Goal: Transaction & Acquisition: Book appointment/travel/reservation

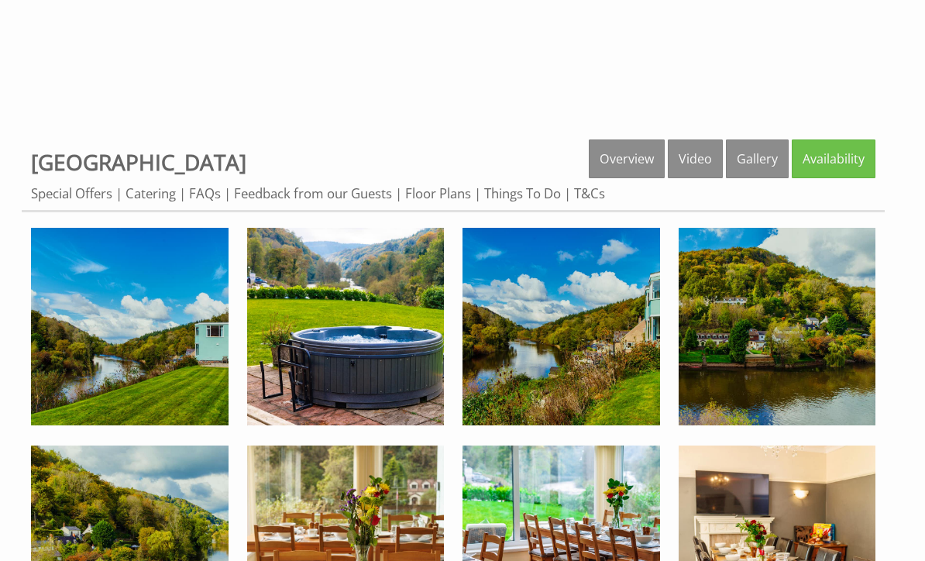
scroll to position [435, 0]
click at [626, 169] on link "Overview" at bounding box center [627, 158] width 76 height 39
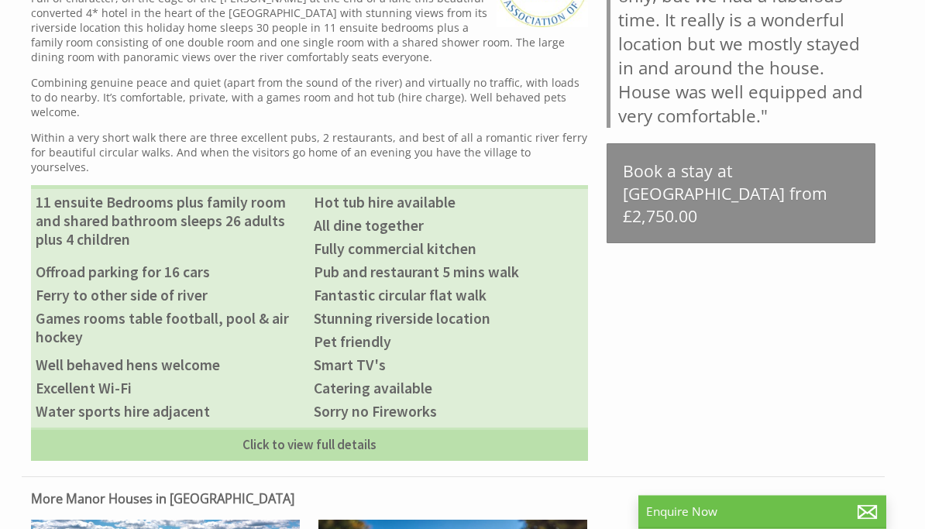
scroll to position [727, 0]
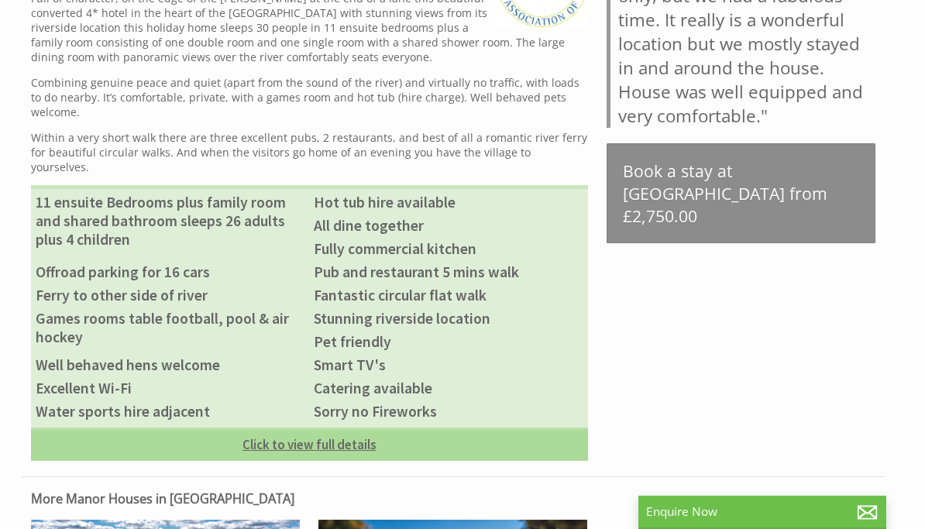
click at [156, 435] on link "Click to view full details" at bounding box center [309, 444] width 557 height 33
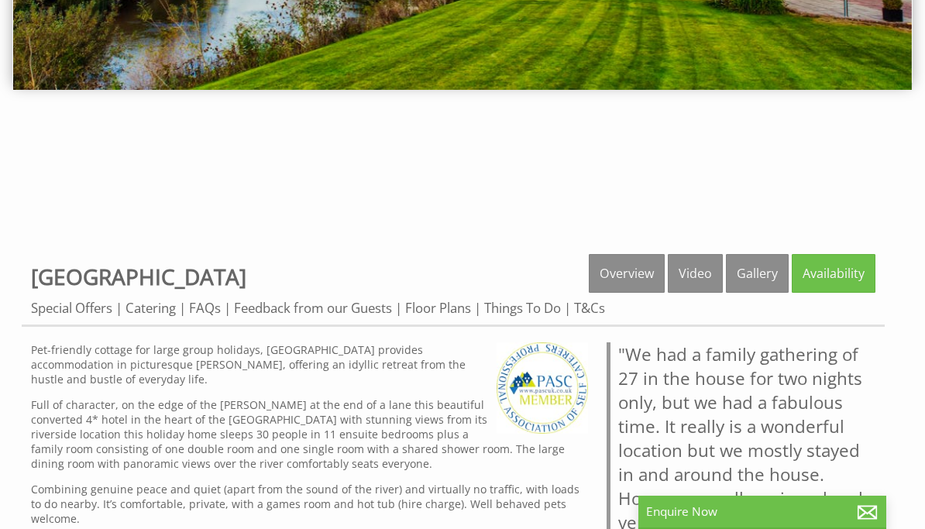
scroll to position [325, 0]
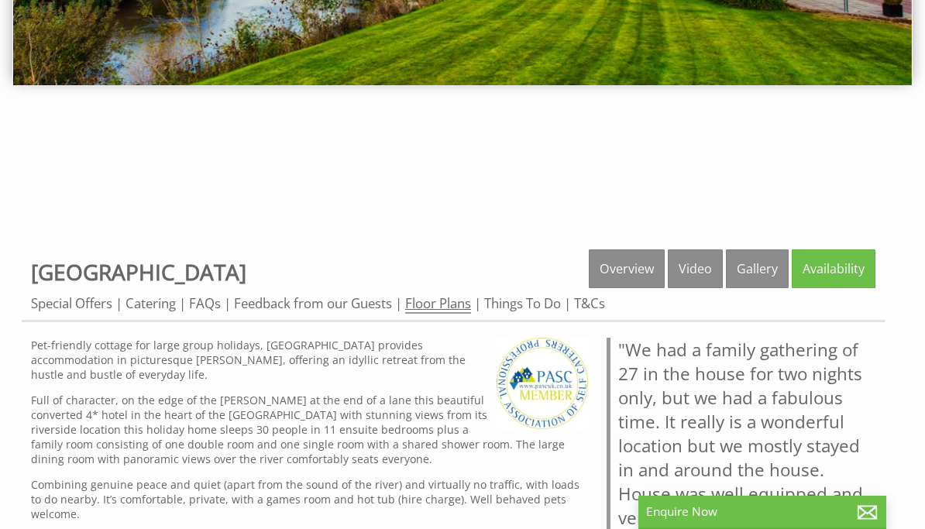
click at [438, 312] on link "Floor Plans" at bounding box center [438, 303] width 66 height 19
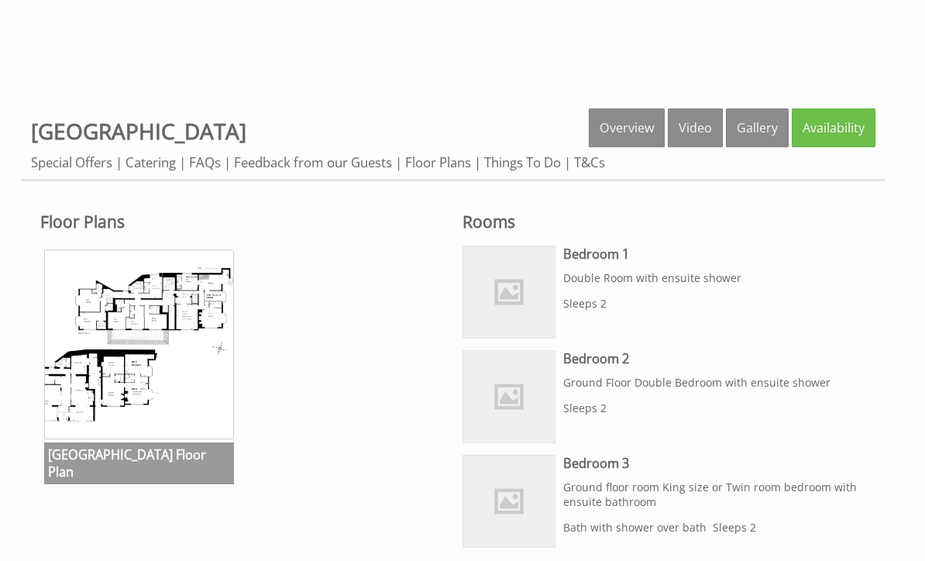
scroll to position [466, 0]
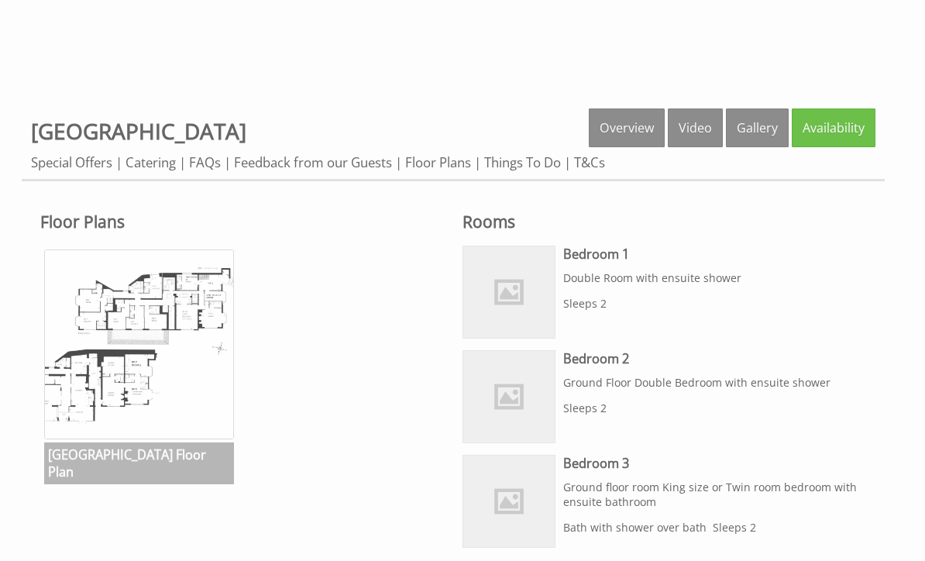
click at [143, 332] on img at bounding box center [139, 344] width 190 height 190
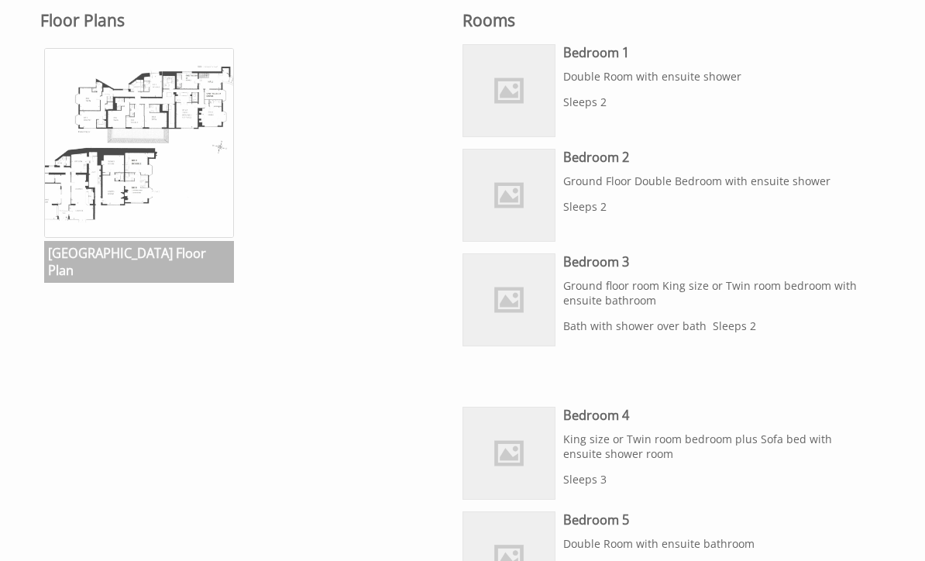
scroll to position [667, 0]
click at [147, 176] on img at bounding box center [139, 143] width 190 height 190
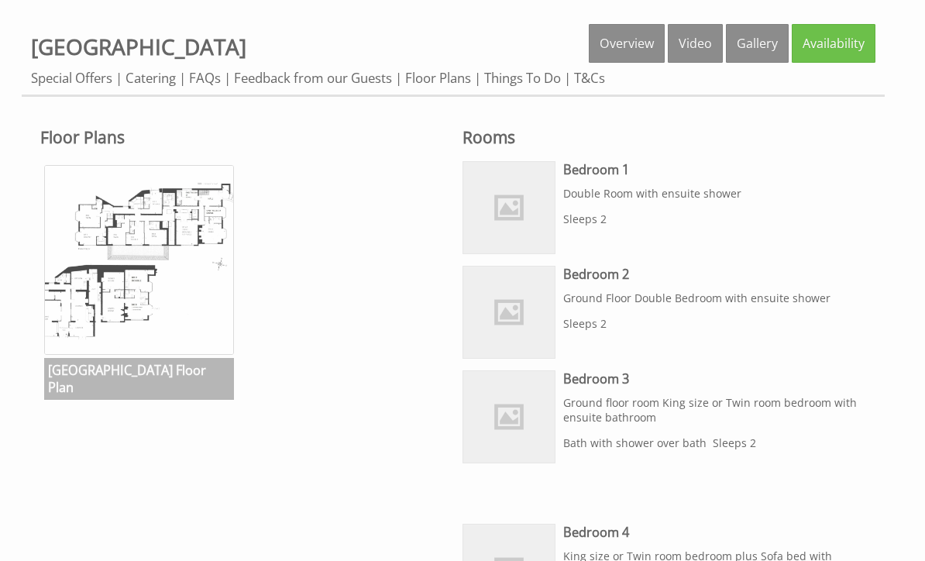
scroll to position [550, 0]
click at [156, 256] on img at bounding box center [139, 260] width 190 height 190
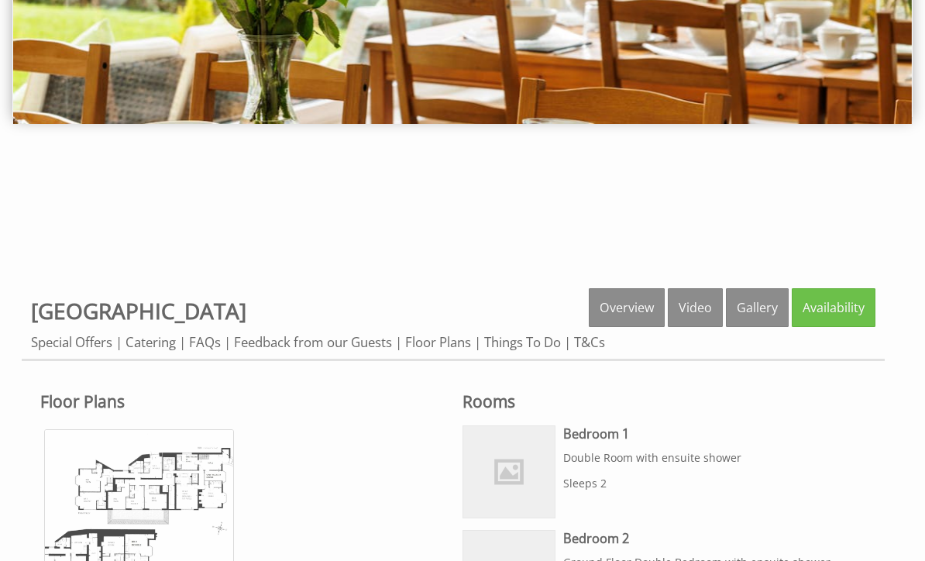
scroll to position [286, 0]
click at [162, 521] on img at bounding box center [139, 524] width 190 height 190
